Goal: Information Seeking & Learning: Learn about a topic

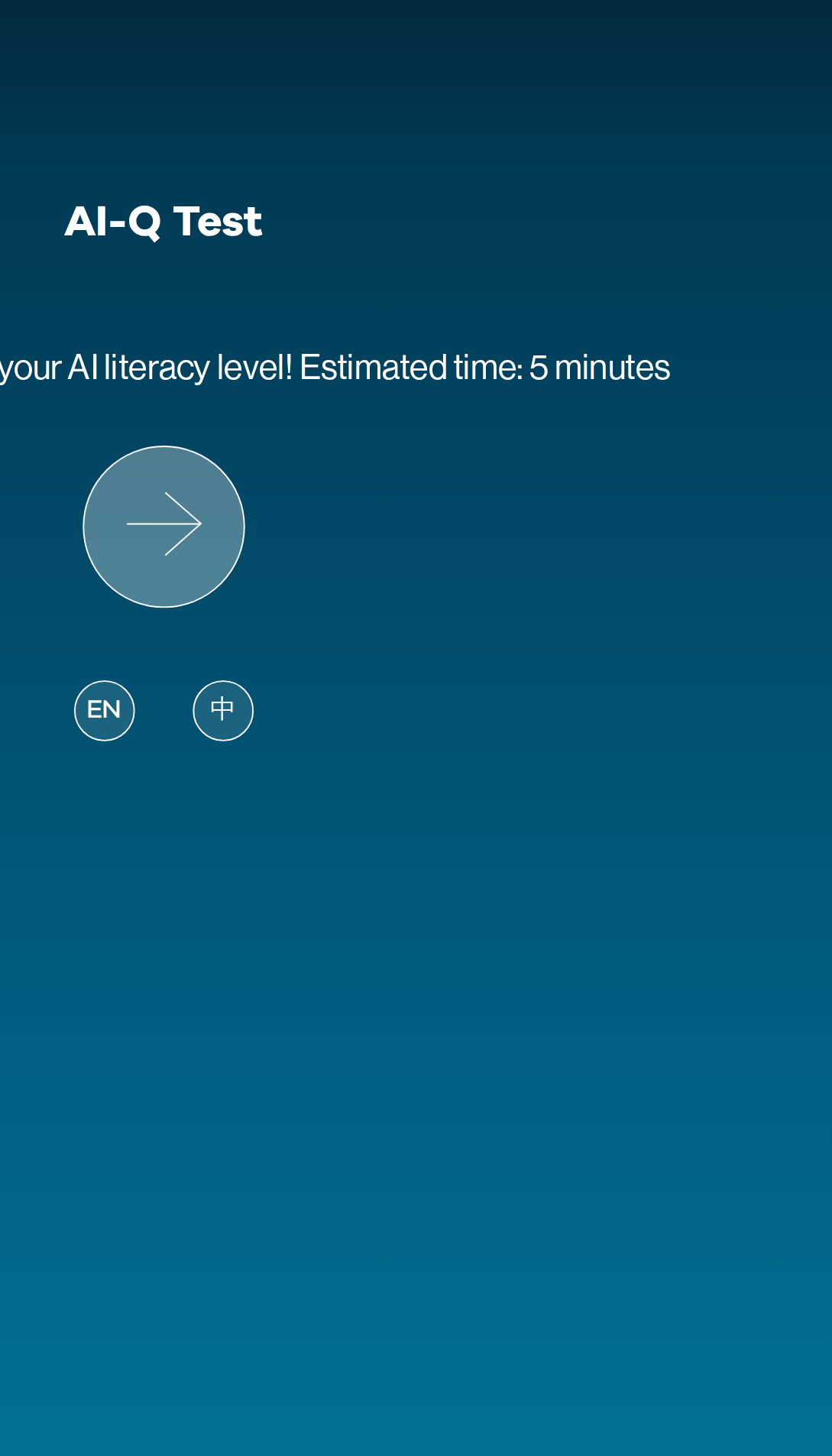
click at [417, 339] on icon at bounding box center [416, 338] width 84 height 84
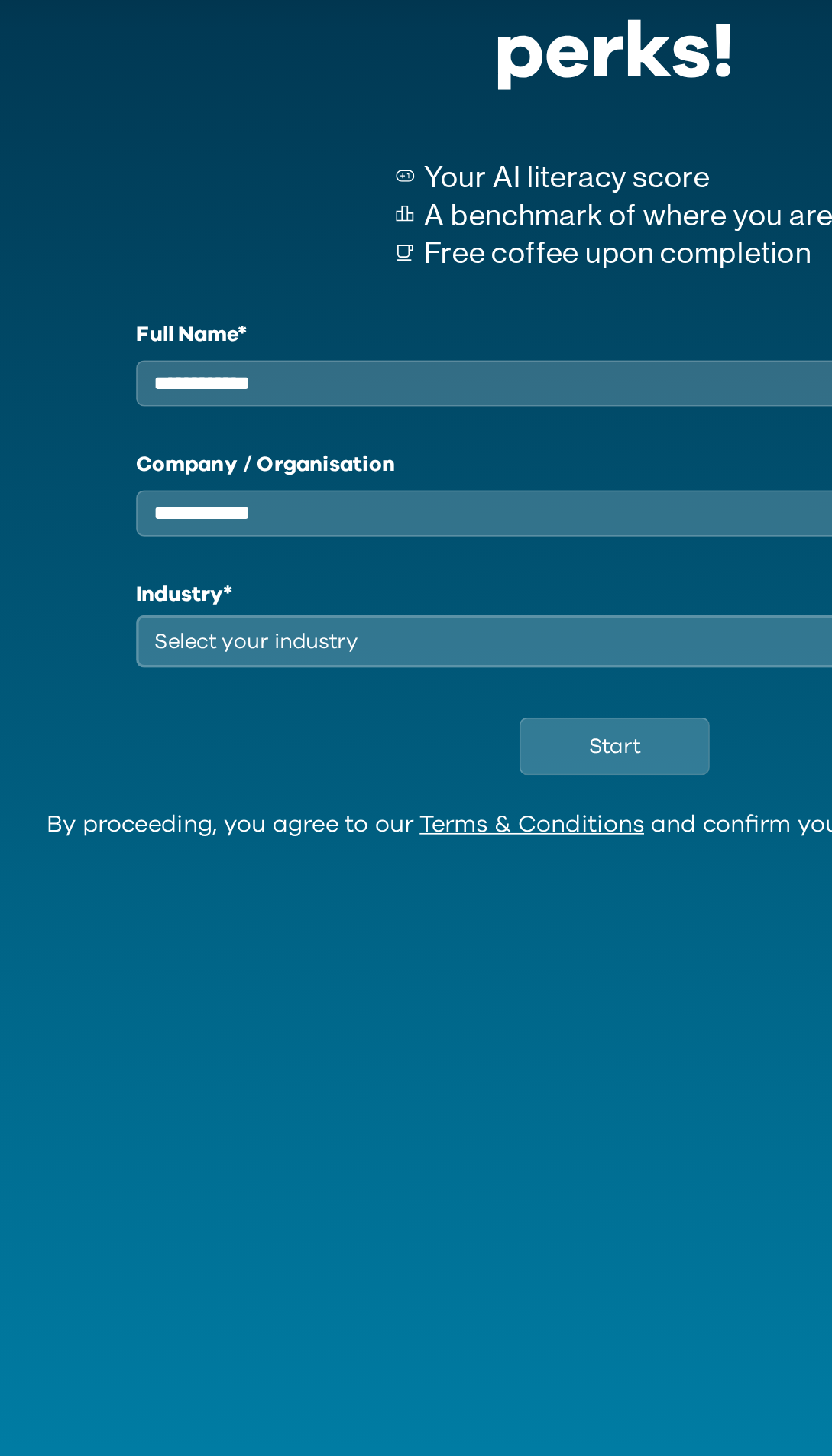
click at [173, 348] on input "Full Name*" at bounding box center [416, 349] width 557 height 27
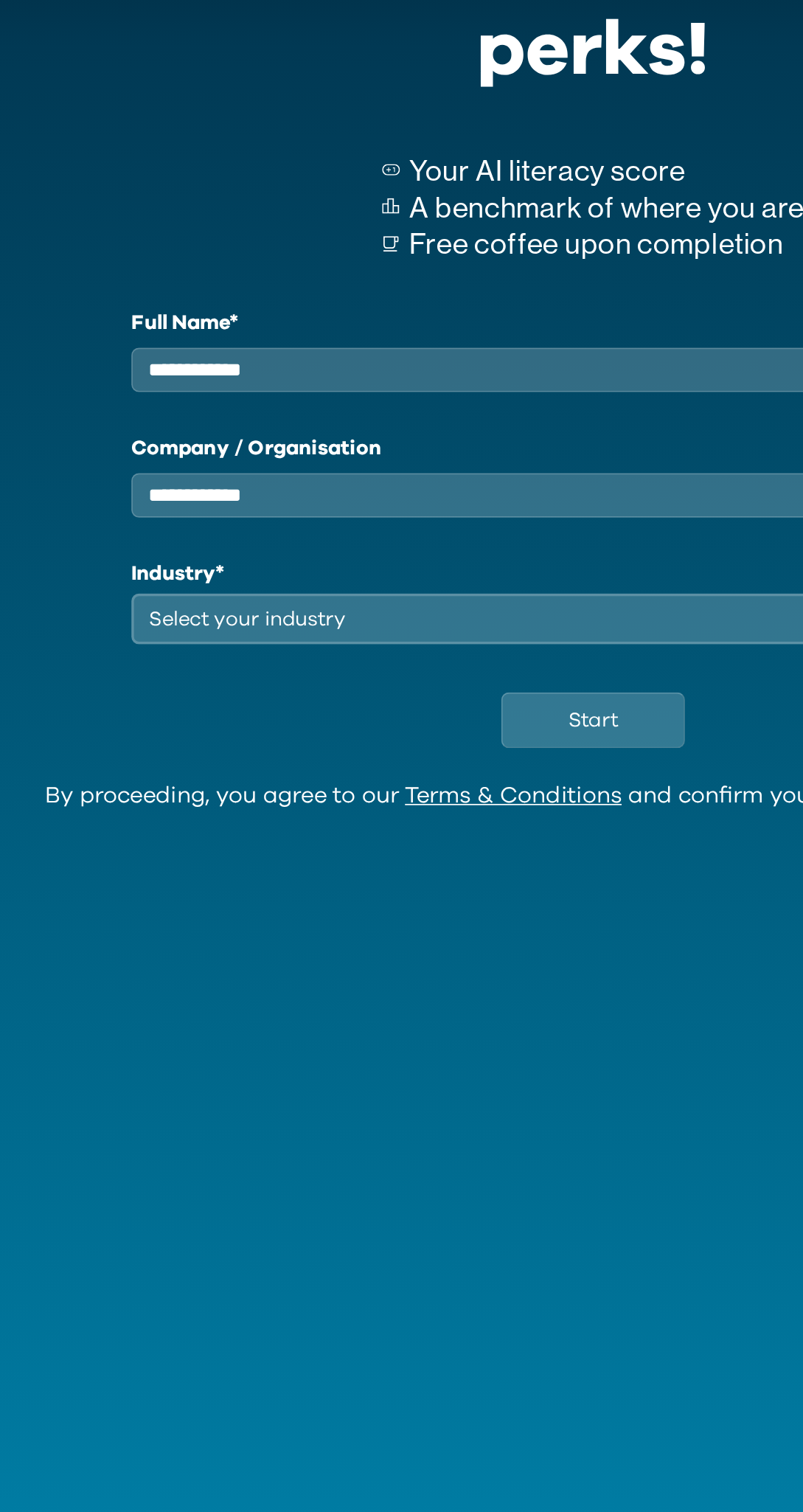
click at [202, 334] on input "Full Name*" at bounding box center [402, 337] width 538 height 26
click at [192, 350] on input "Full Name*" at bounding box center [402, 337] width 538 height 26
click at [262, 346] on input "Full Name*" at bounding box center [402, 337] width 538 height 26
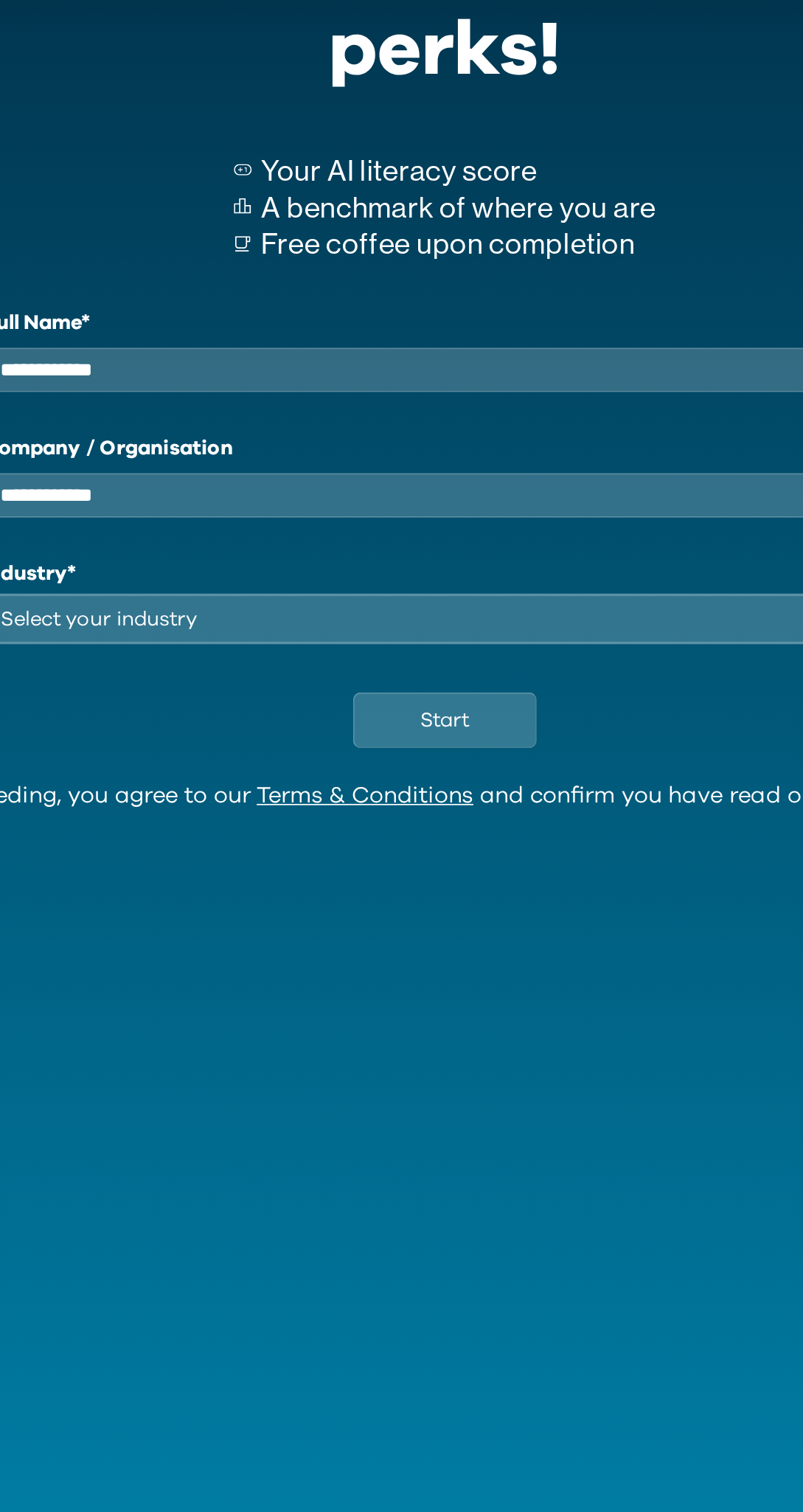
type input "*"
type input "**********"
click at [187, 422] on input "Company / Organisation" at bounding box center [402, 410] width 538 height 26
type input "***"
click at [217, 491] on div "Select your industry" at bounding box center [391, 483] width 496 height 18
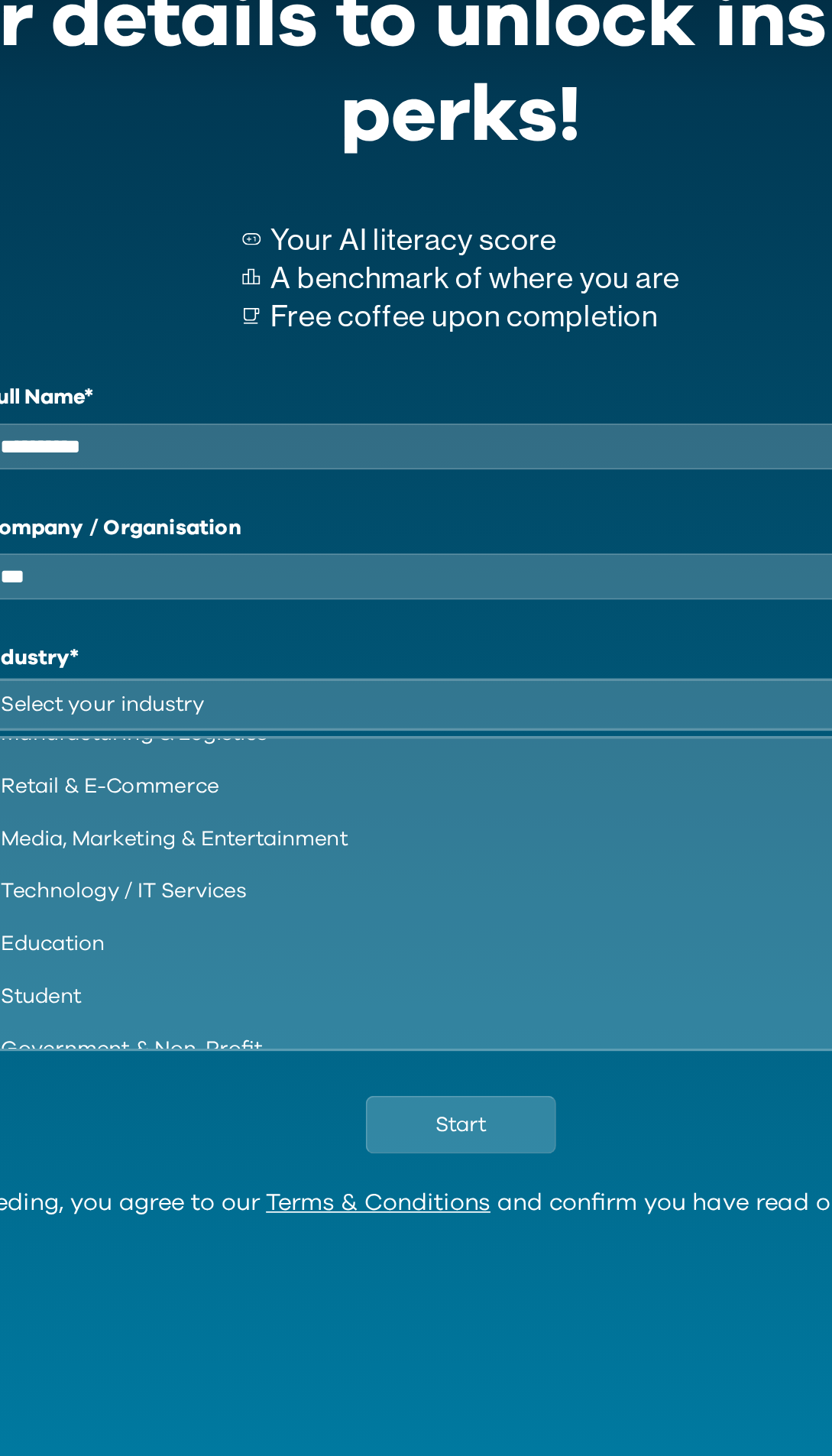
scroll to position [130, 0]
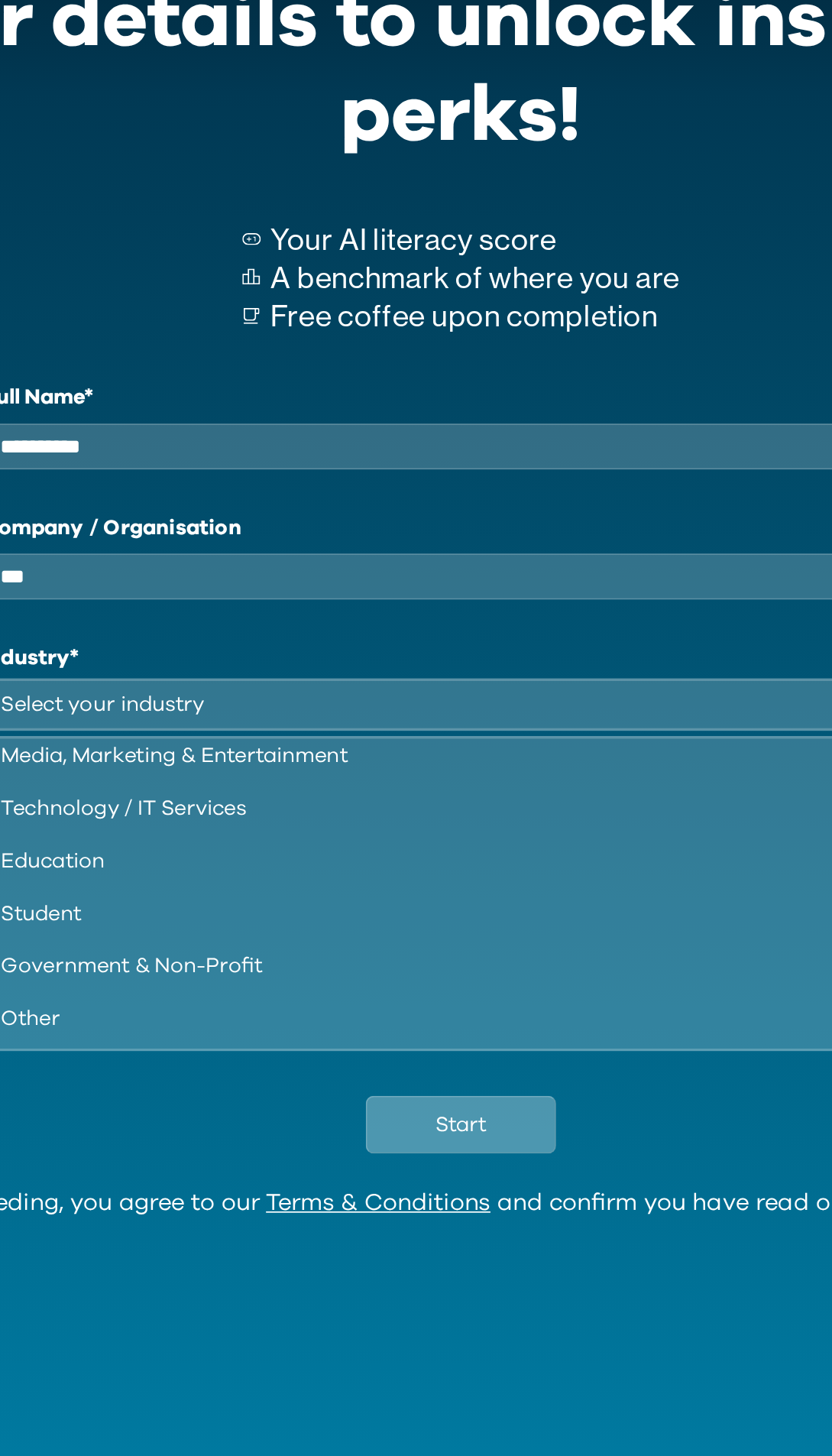
click at [426, 761] on button "Start" at bounding box center [416, 744] width 111 height 34
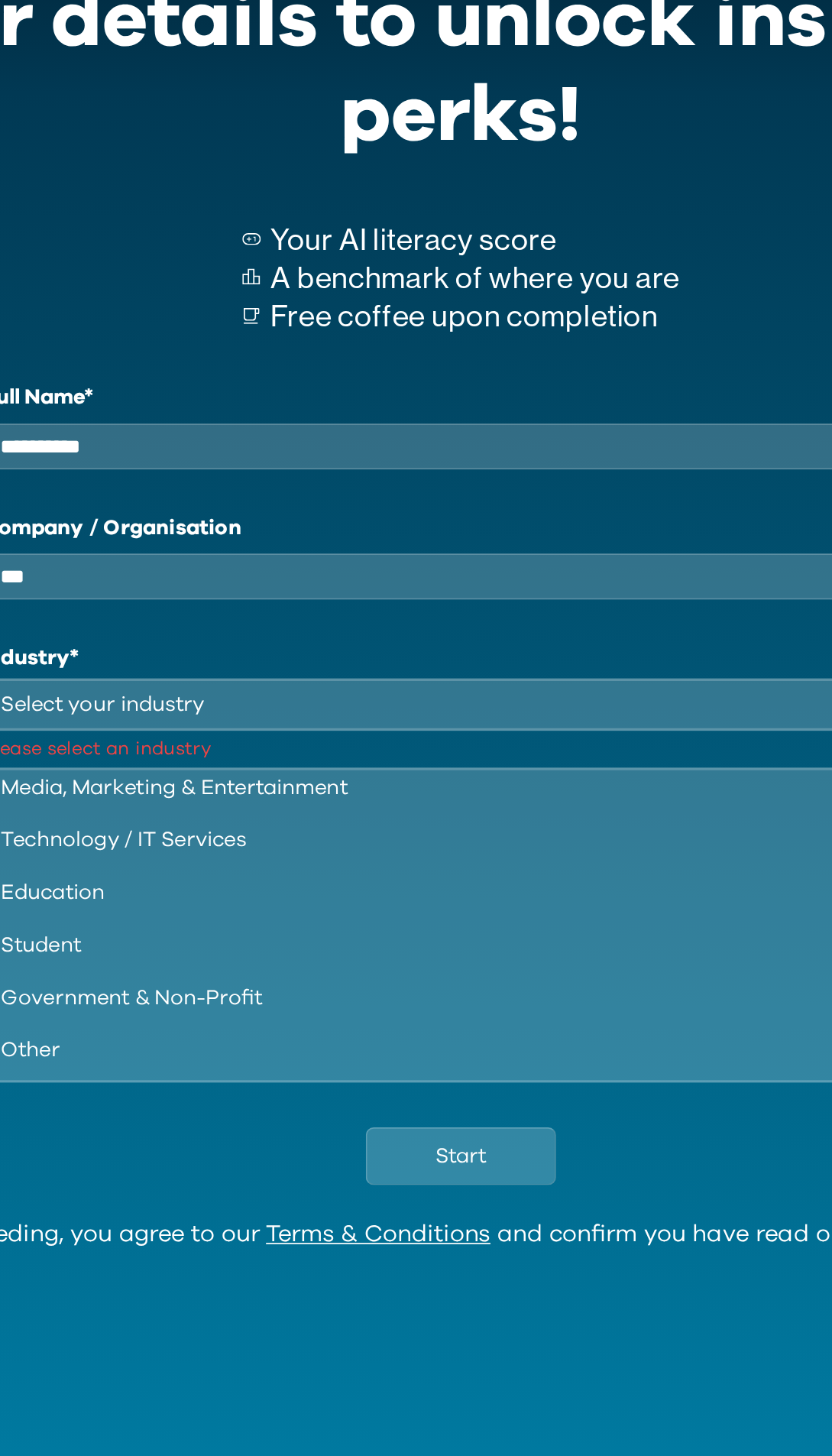
click at [498, 509] on div "Select your industry" at bounding box center [405, 500] width 514 height 19
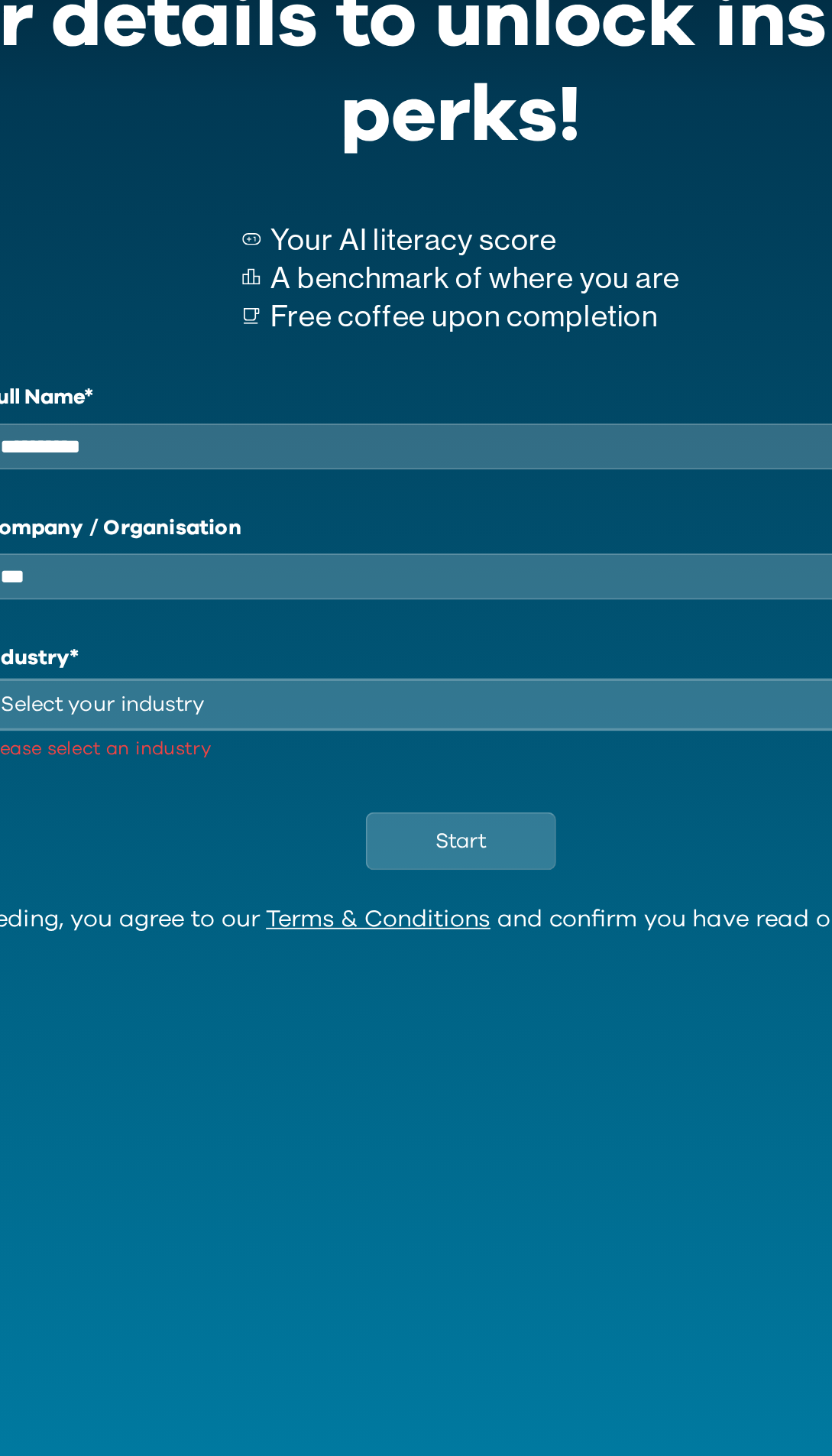
click at [230, 509] on div "Select your industry" at bounding box center [405, 500] width 514 height 19
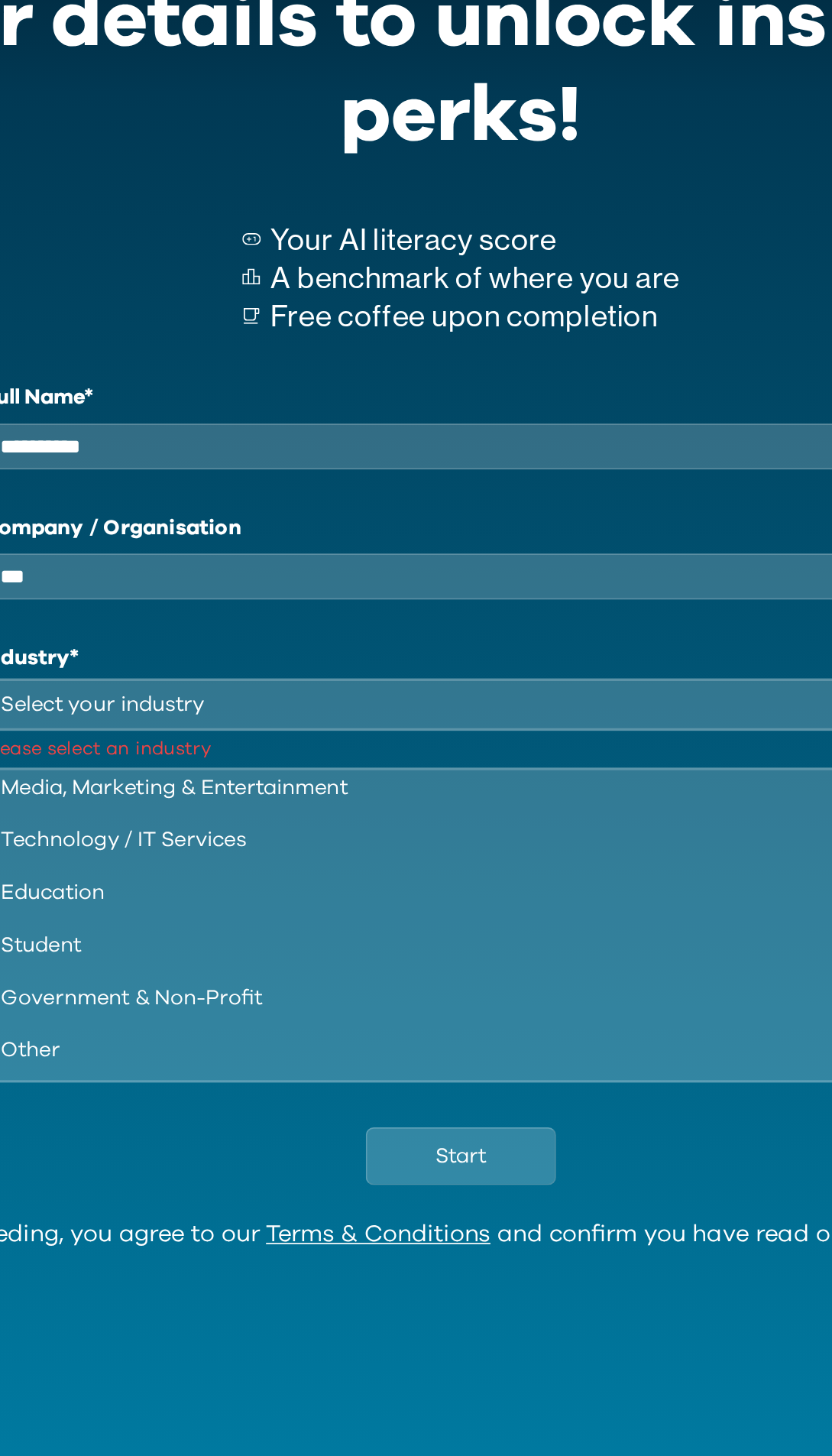
click at [202, 710] on div "Other" at bounding box center [406, 701] width 517 height 19
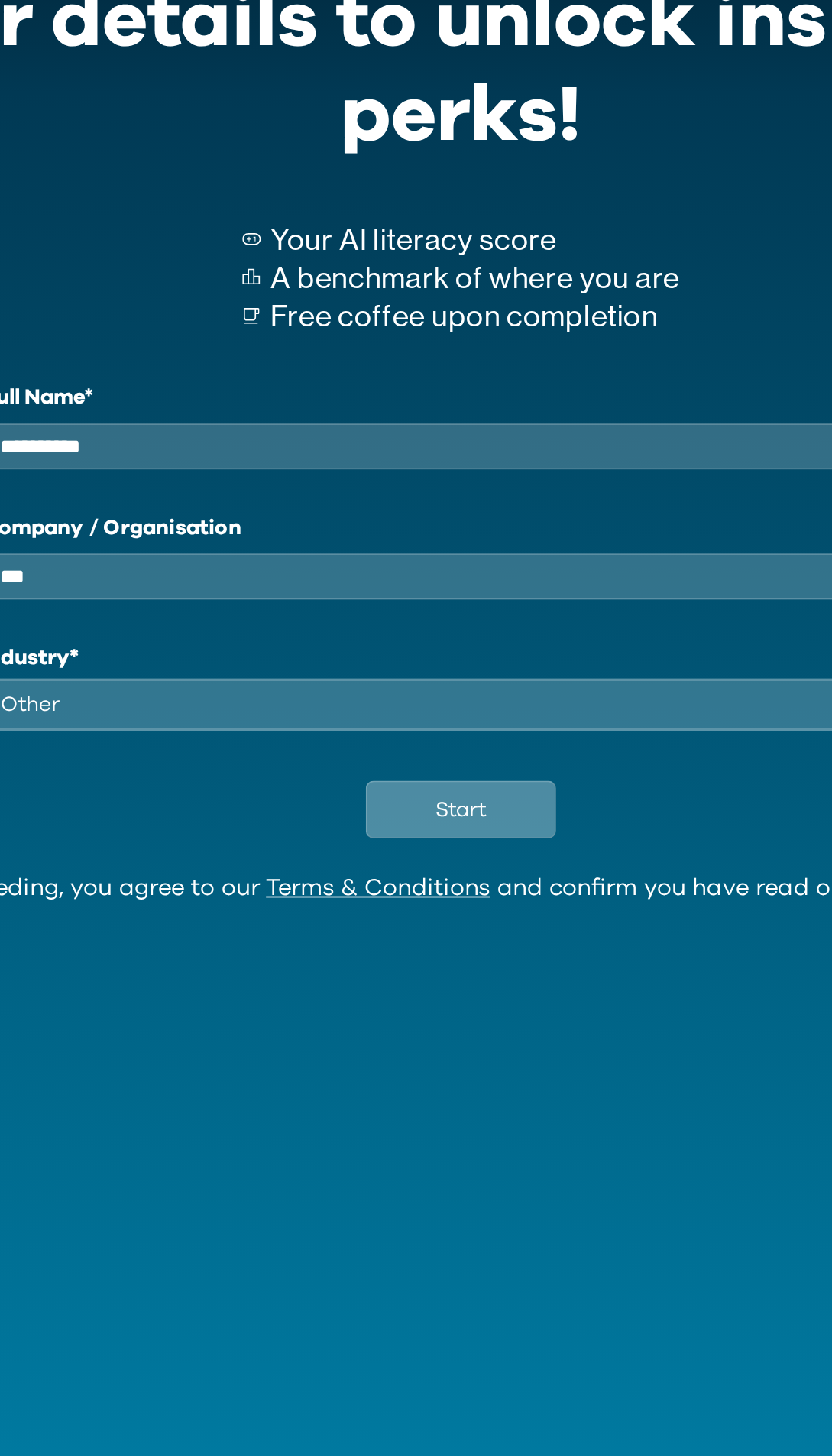
click at [394, 574] on button "Start" at bounding box center [416, 561] width 111 height 34
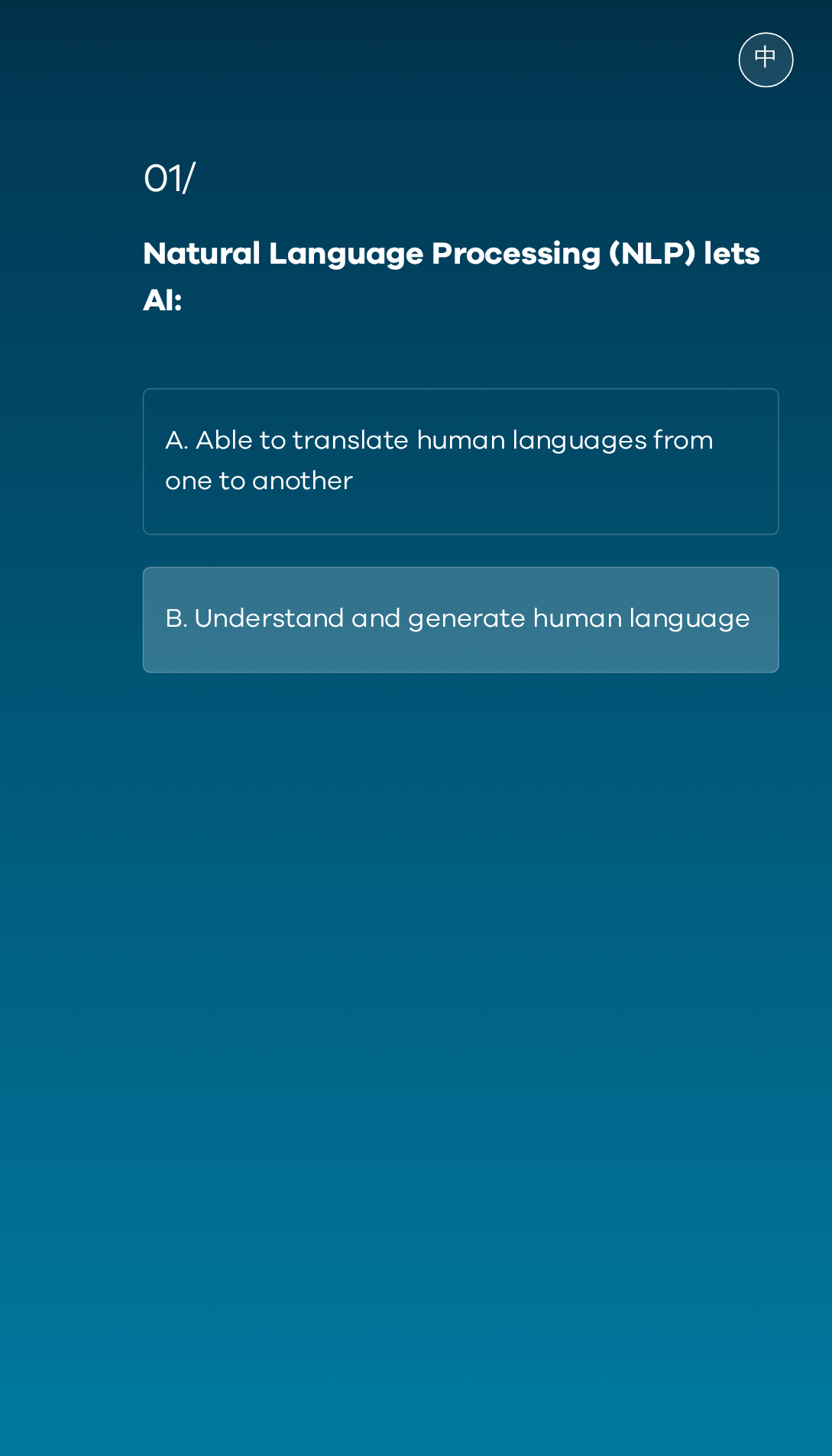
click at [308, 456] on button "B. Understand and generate human language" at bounding box center [416, 450] width 370 height 61
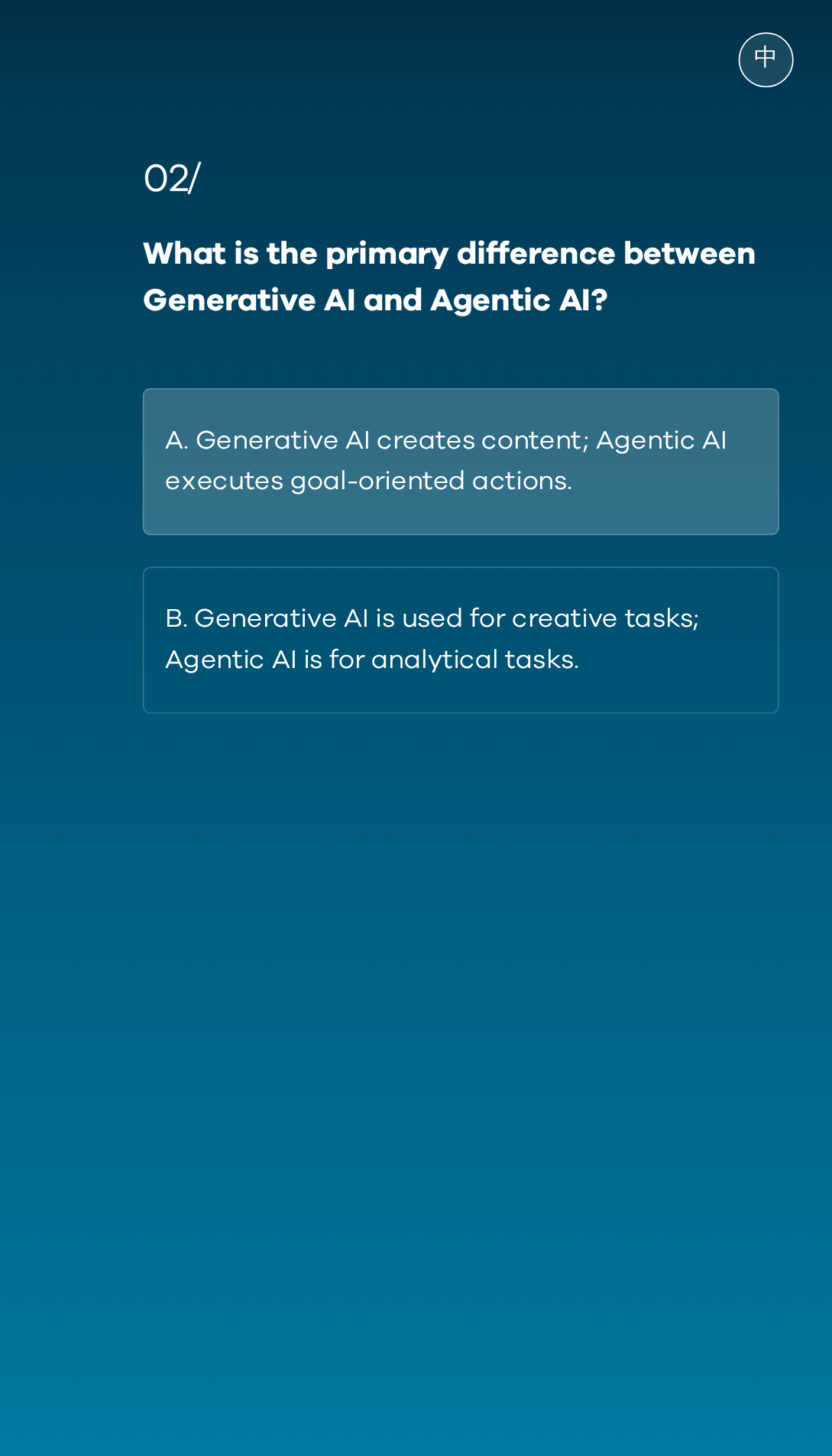
click at [487, 350] on button "A. Generative AI creates content; Agentic AI executes goal-oriented actions." at bounding box center [416, 359] width 370 height 86
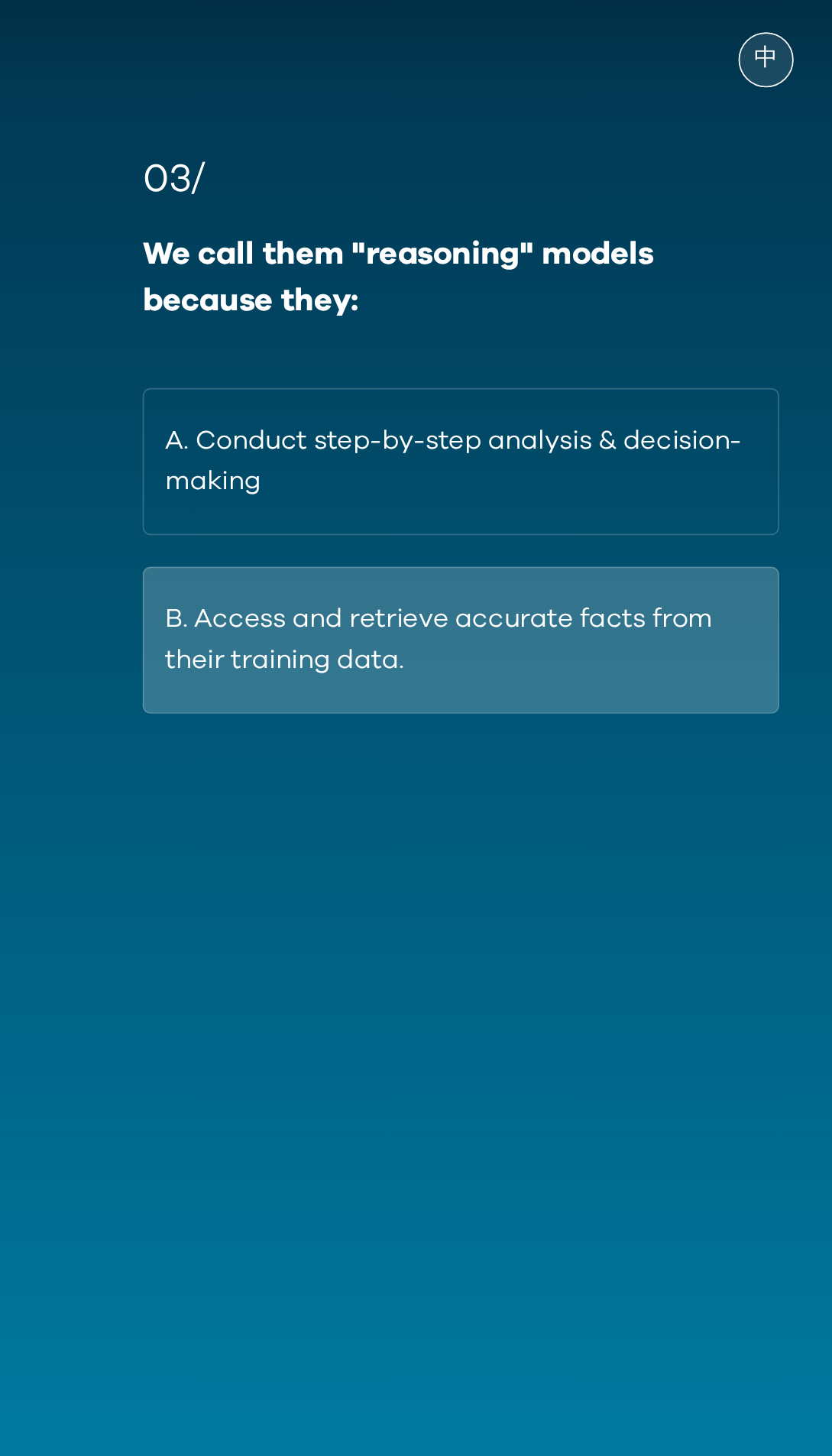
click at [440, 456] on button "B. Access and retrieve accurate facts from their training data." at bounding box center [416, 462] width 370 height 86
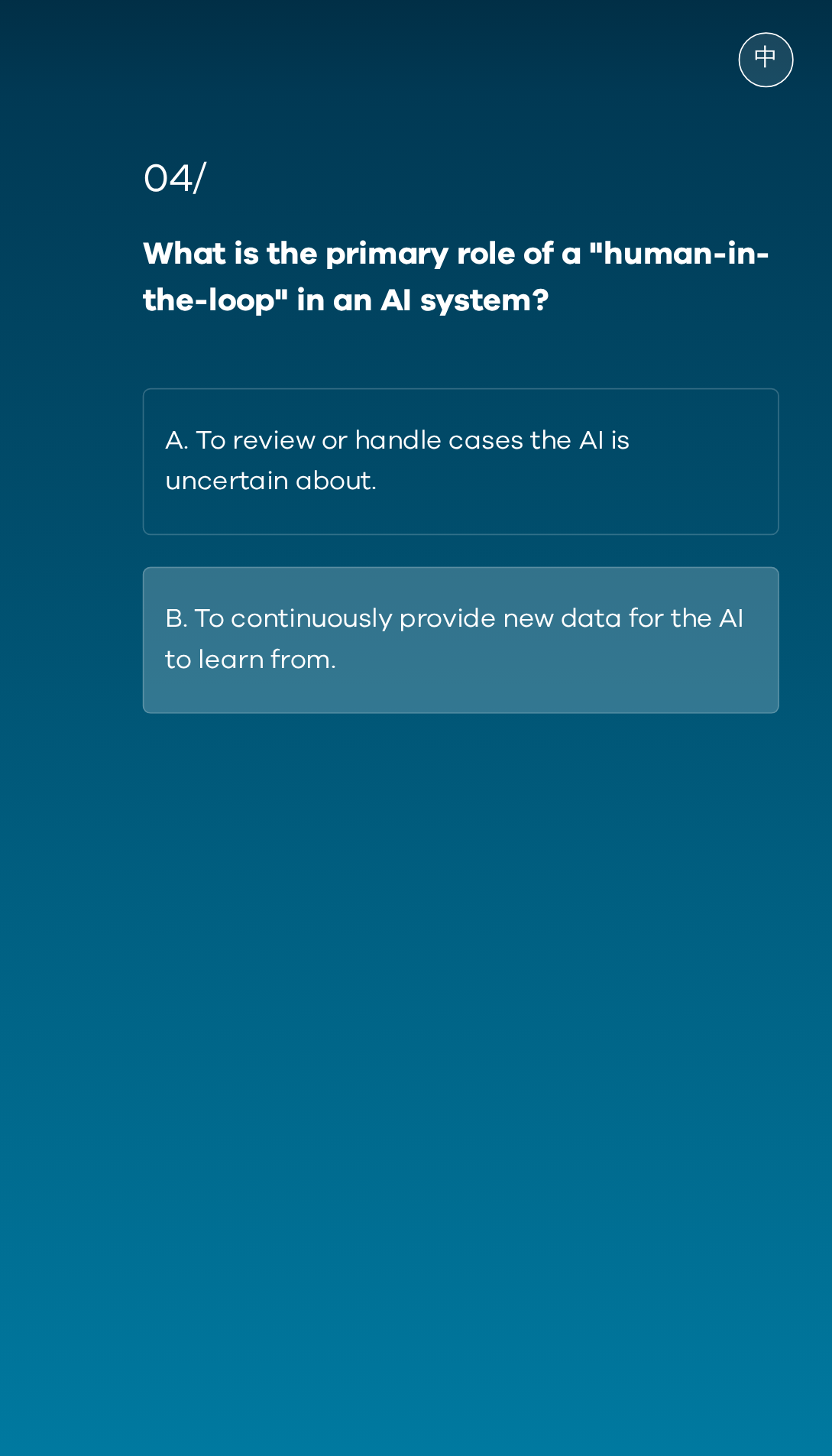
click at [475, 456] on button "B. To continuously provide new data for the AI to learn from." at bounding box center [416, 462] width 370 height 86
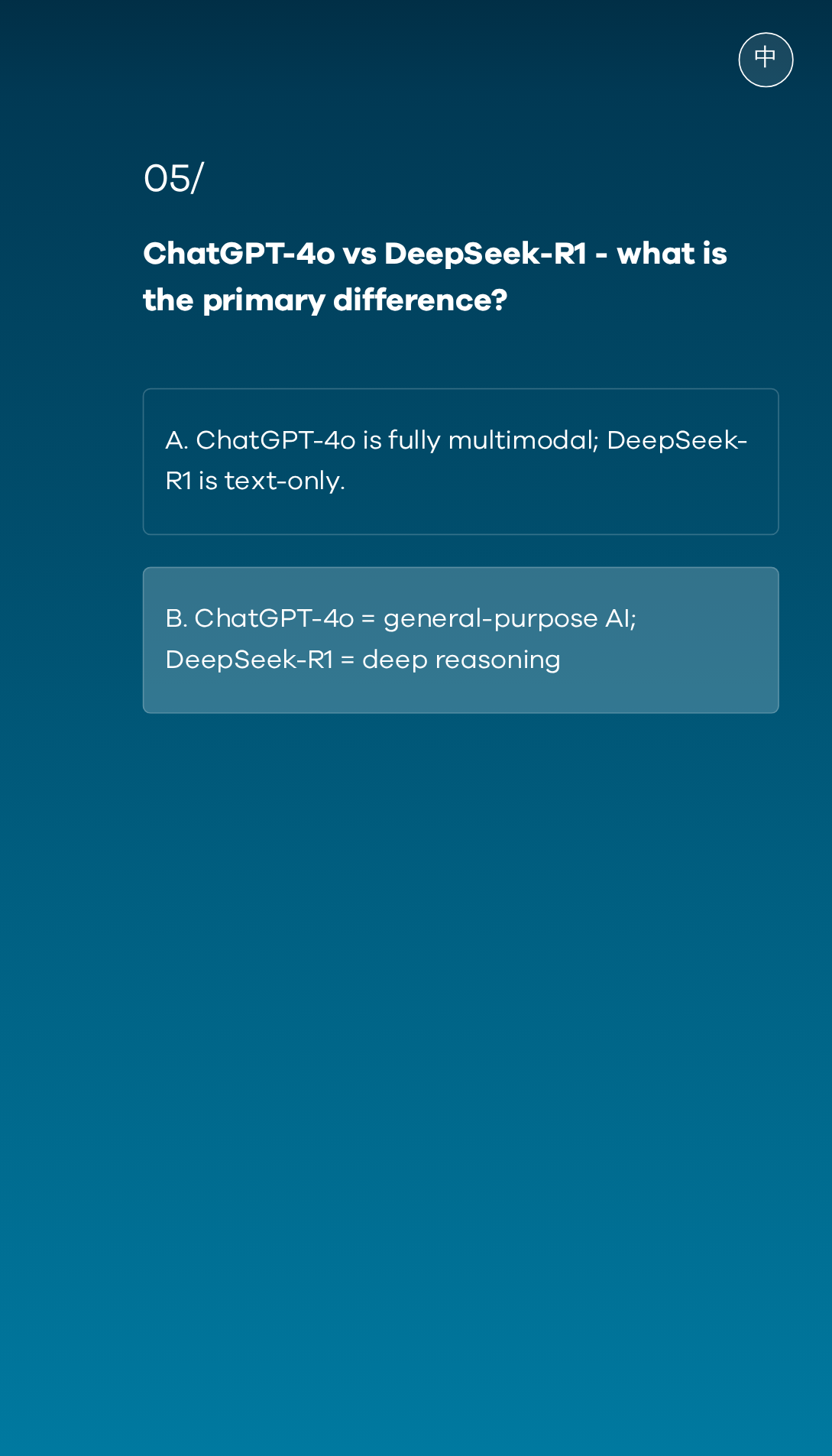
click at [446, 449] on button "B. ChatGPT-4o = general-purpose AI; DeepSeek-R1 = deep reasoning" at bounding box center [416, 462] width 370 height 86
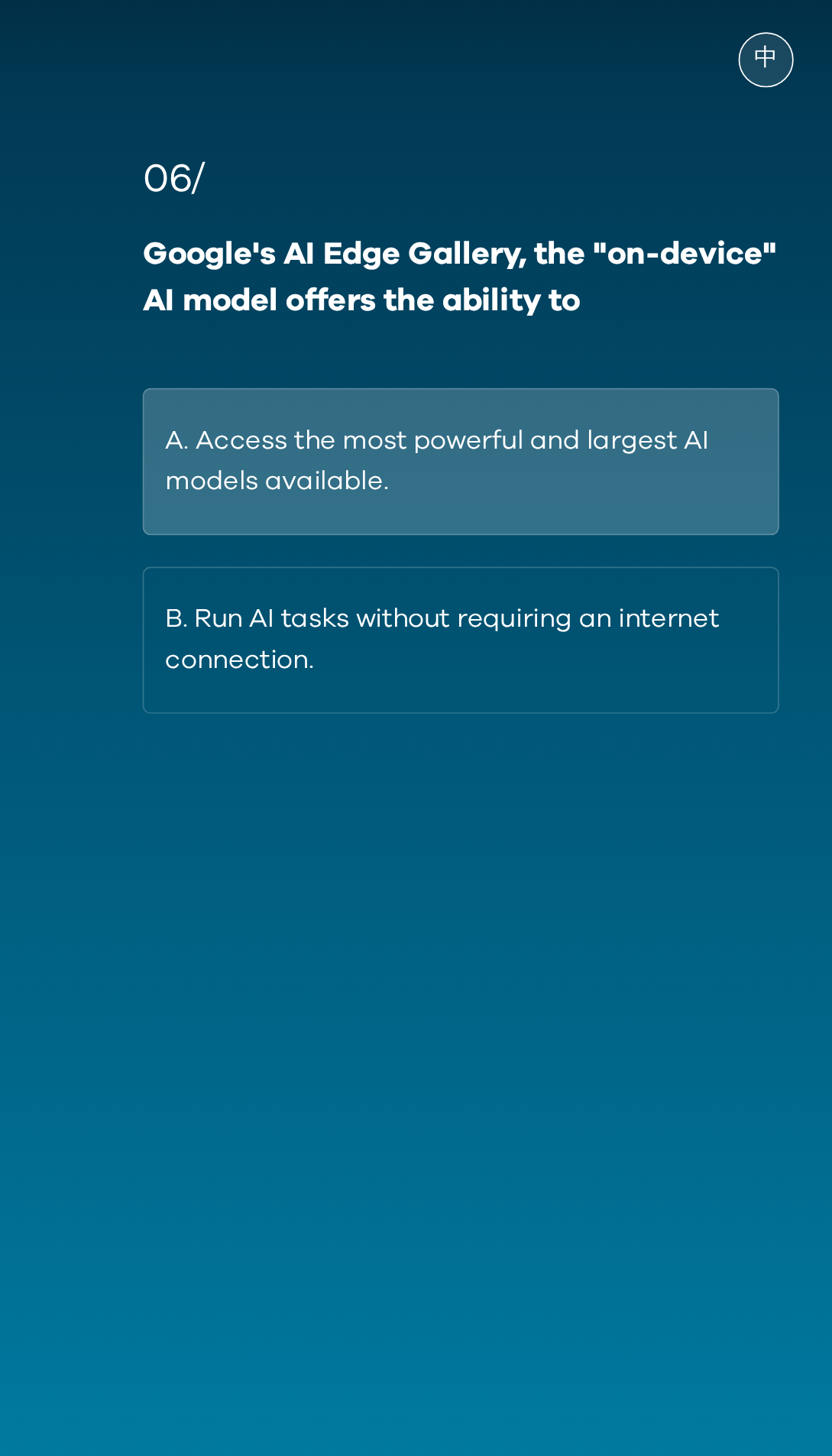
click at [482, 350] on button "A. Access the most powerful and largest AI models available." at bounding box center [416, 359] width 370 height 86
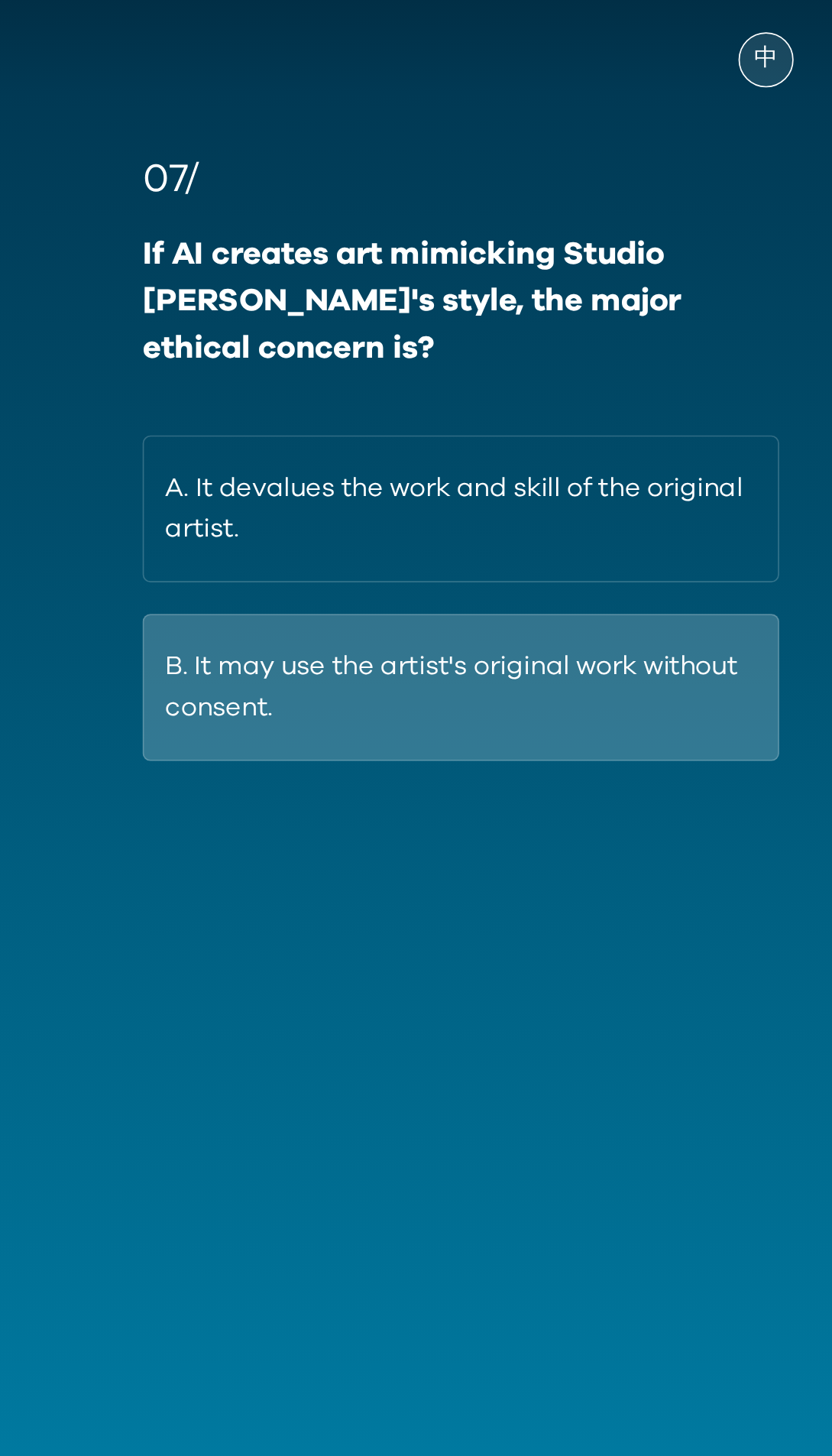
click at [421, 485] on button "B. It may use the artist's original work without consent." at bounding box center [416, 490] width 370 height 86
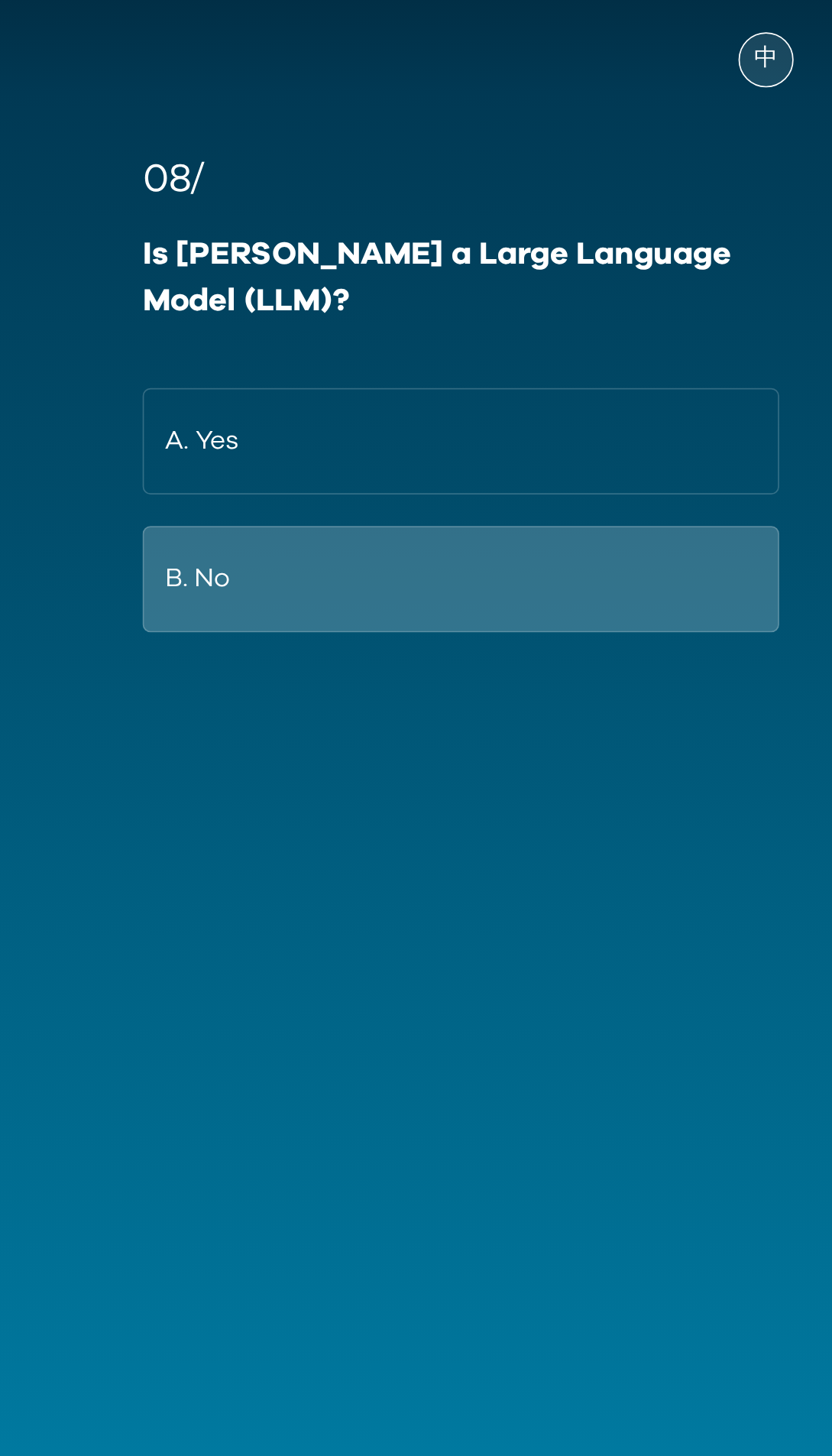
click at [449, 396] on button "B. No" at bounding box center [416, 427] width 370 height 61
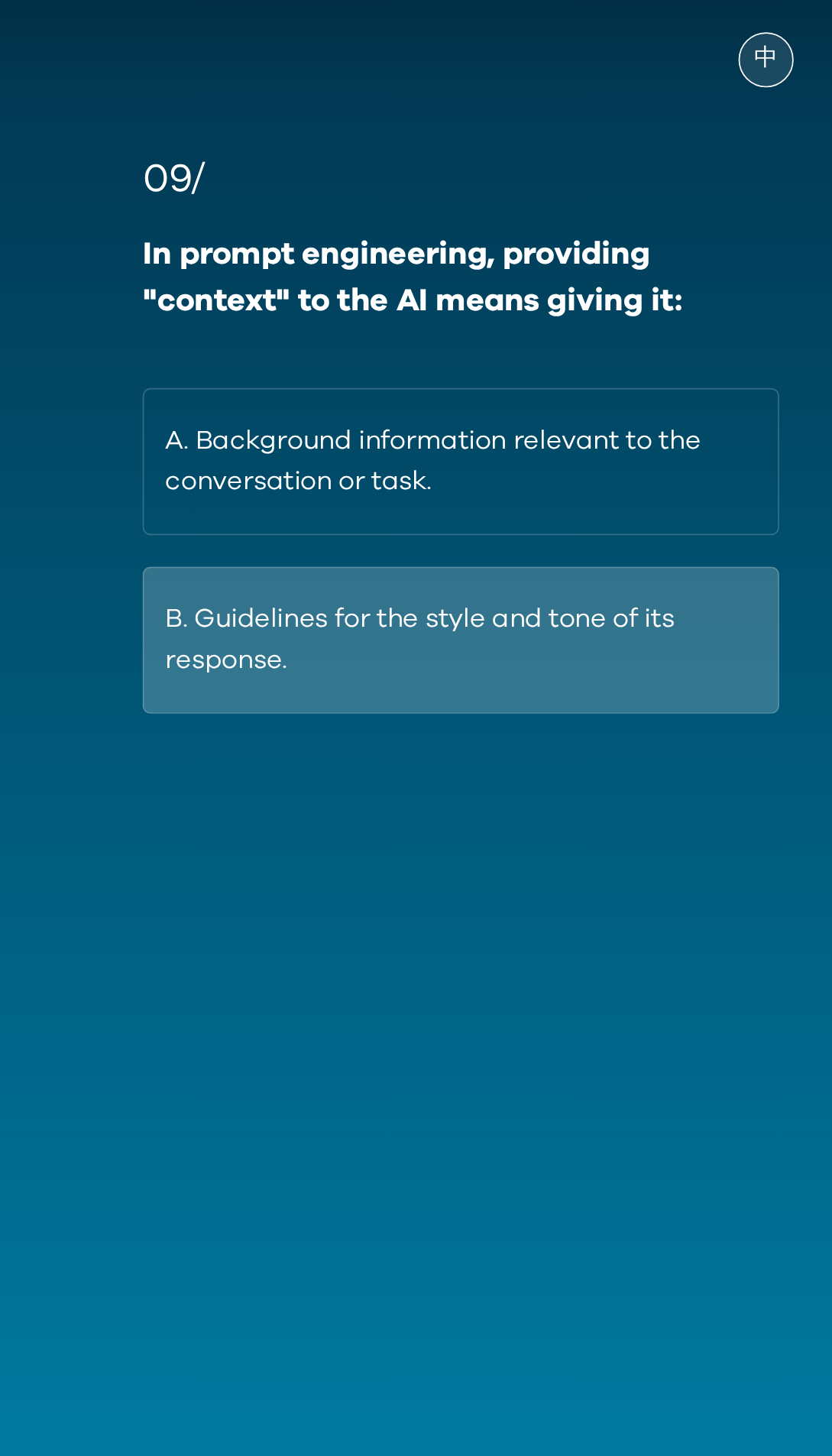
click at [445, 449] on button "B. Guidelines for the style and tone of its response." at bounding box center [416, 462] width 370 height 86
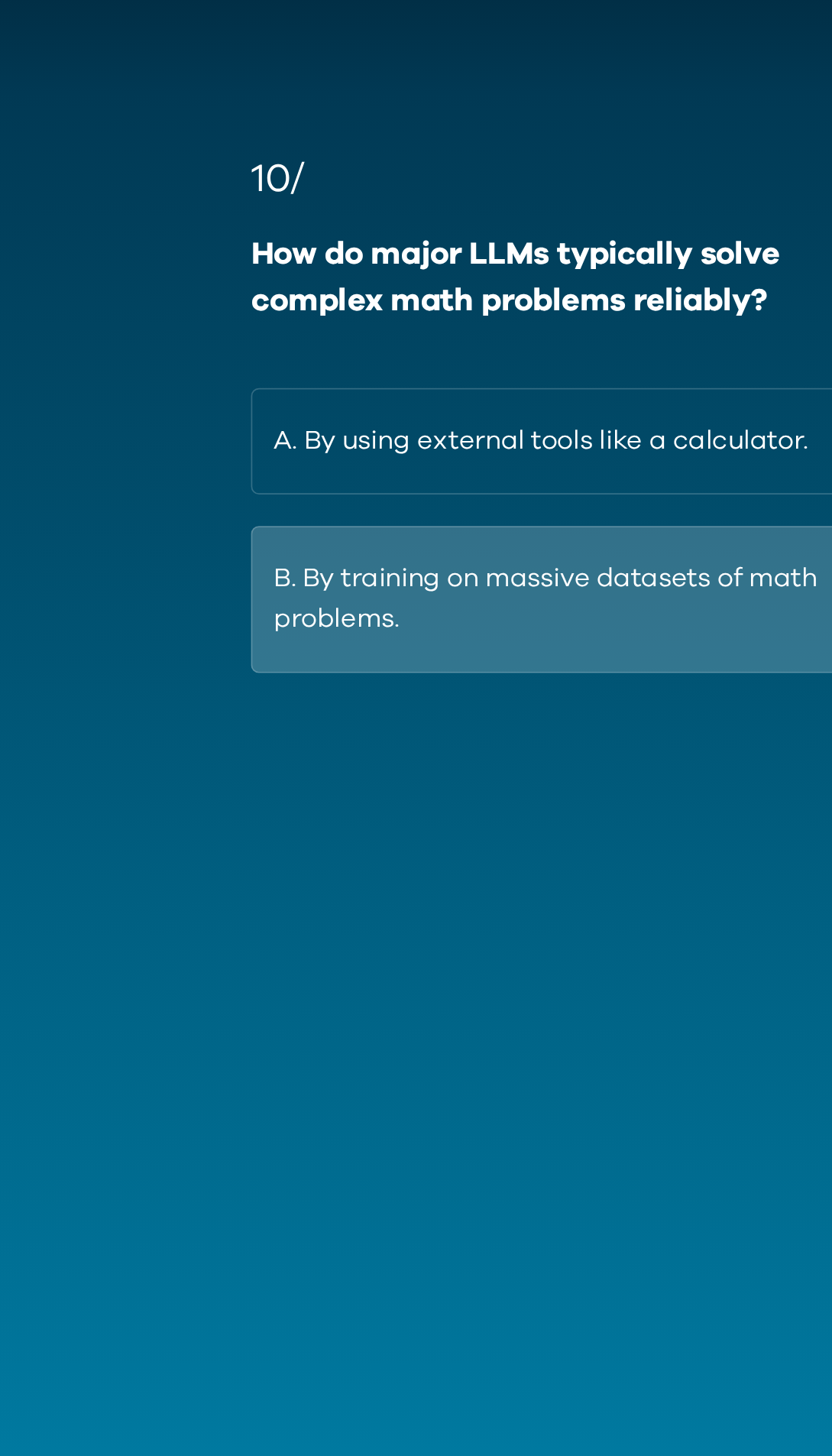
click at [426, 429] on button "B. By training on massive datasets of math problems." at bounding box center [416, 439] width 370 height 86
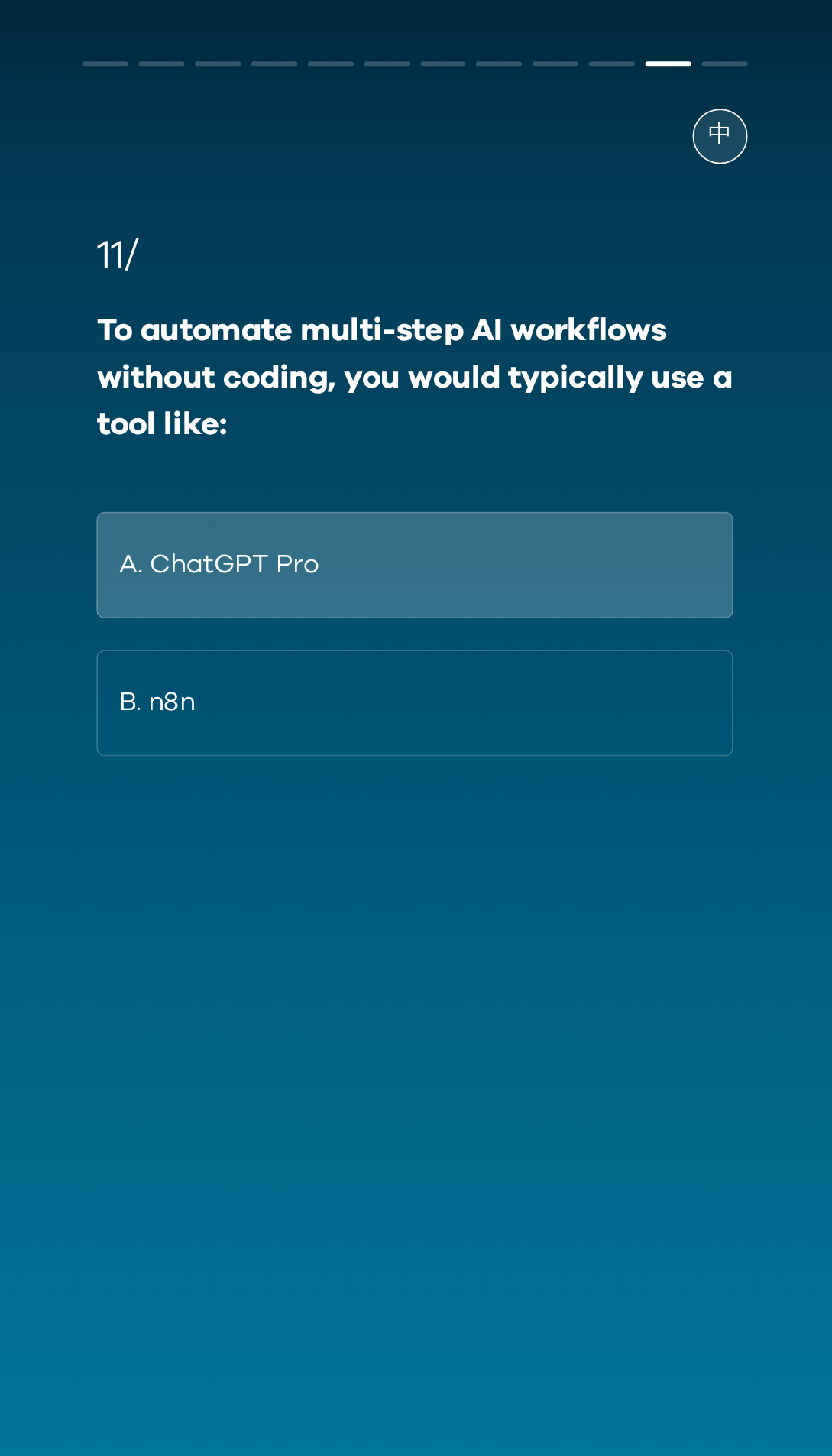
click at [296, 373] on button "A. ChatGPT Pro" at bounding box center [416, 374] width 370 height 61
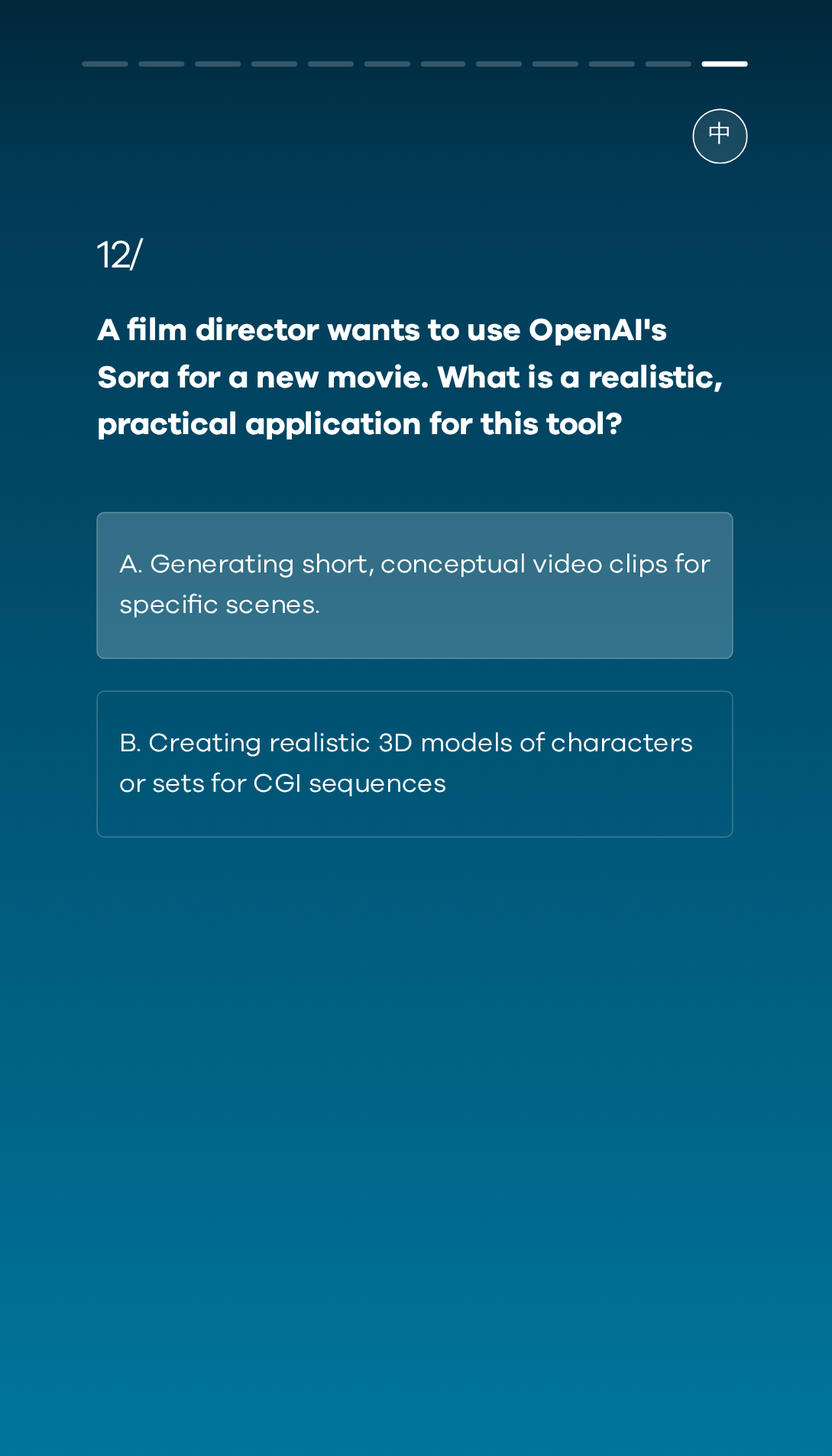
click at [325, 371] on button "A. Generating short, conceptual video clips for specific scenes." at bounding box center [416, 386] width 370 height 86
